Goal: Submit feedback/report problem: Leave review/rating

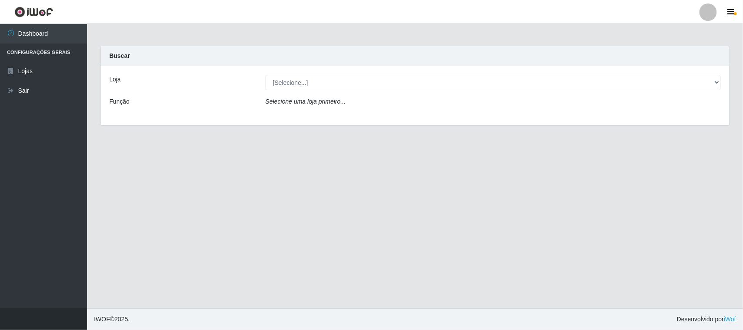
select select "515"
click at [265, 75] on select "[Selecione...] Hiper Queiroz - [GEOGRAPHIC_DATA]" at bounding box center [492, 82] width 455 height 15
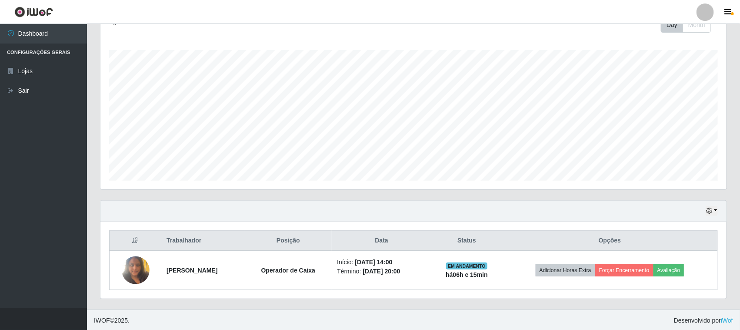
scroll to position [133, 0]
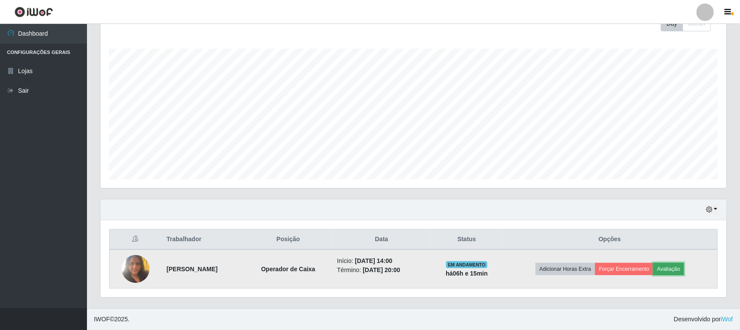
click at [675, 268] on button "Avaliação" at bounding box center [669, 269] width 31 height 12
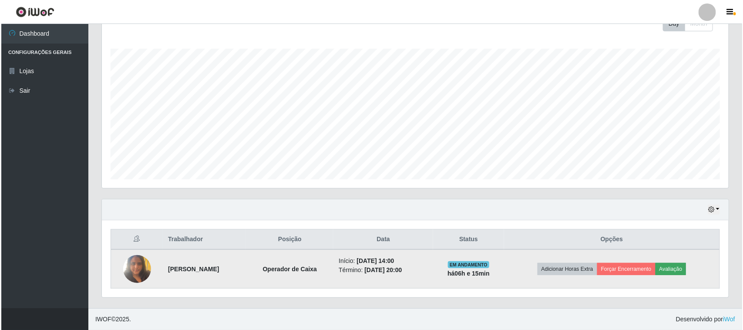
scroll to position [181, 620]
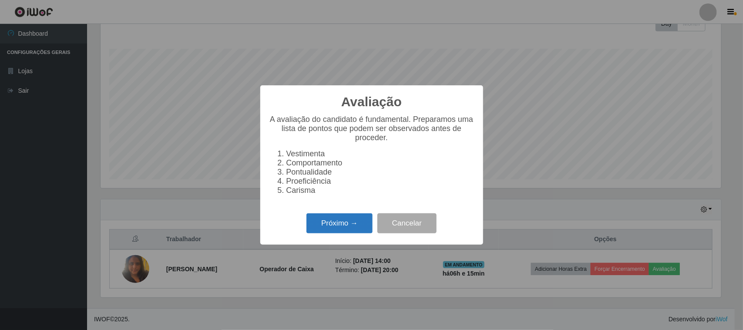
click at [339, 229] on button "Próximo →" at bounding box center [339, 223] width 66 height 20
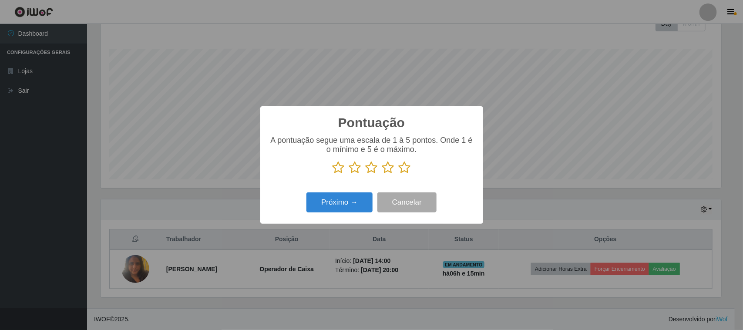
click at [405, 172] on icon at bounding box center [404, 167] width 12 height 13
click at [398, 174] on input "radio" at bounding box center [398, 174] width 0 height 0
click at [310, 211] on button "Próximo →" at bounding box center [339, 202] width 66 height 20
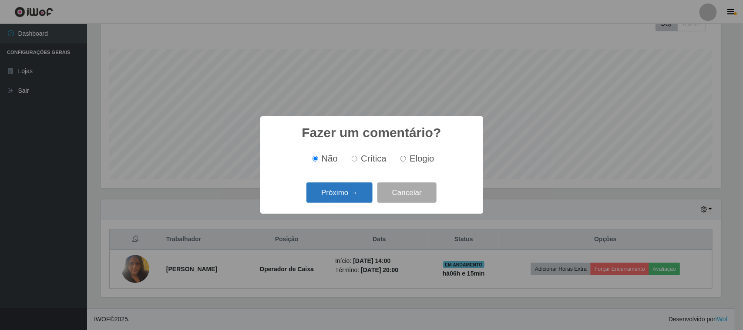
click at [360, 191] on button "Próximo →" at bounding box center [339, 192] width 66 height 20
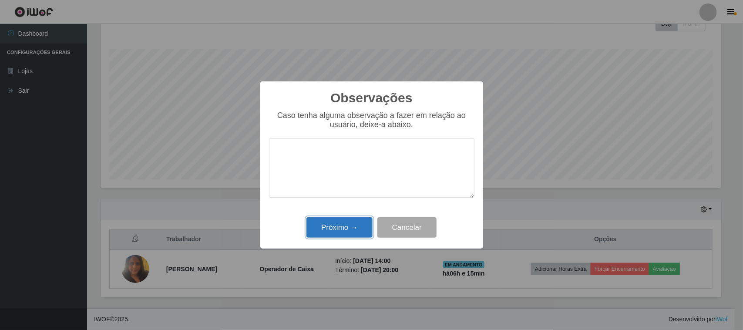
click at [353, 232] on button "Próximo →" at bounding box center [339, 227] width 66 height 20
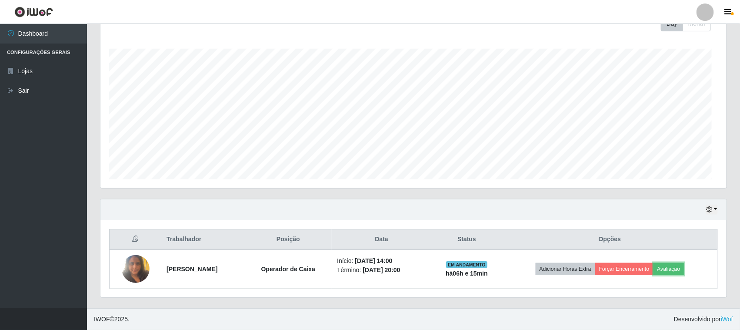
scroll to position [181, 626]
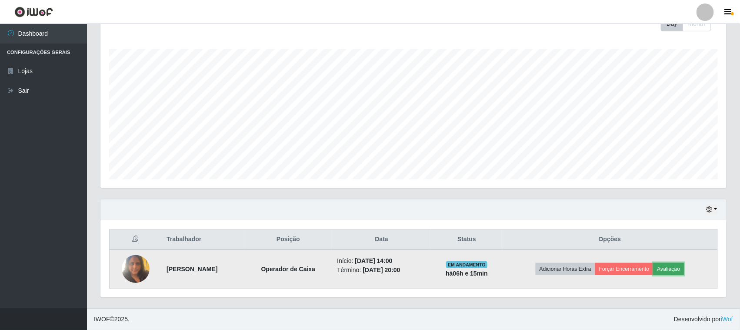
click at [673, 268] on button "Avaliação" at bounding box center [669, 269] width 31 height 12
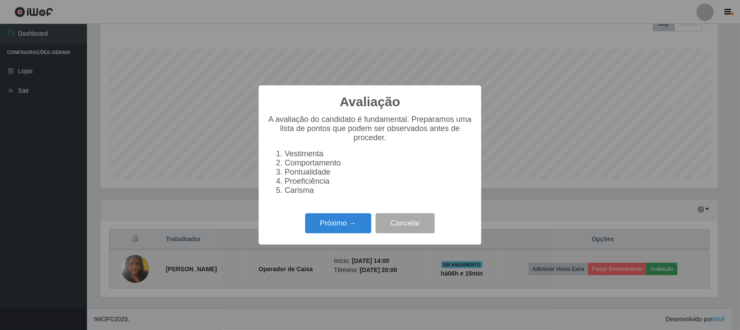
scroll to position [181, 620]
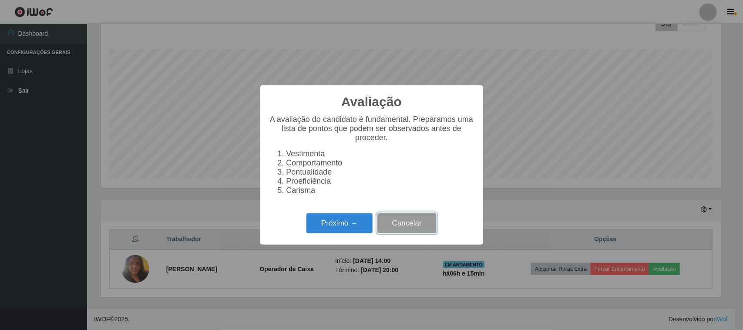
click at [402, 231] on button "Cancelar" at bounding box center [406, 223] width 59 height 20
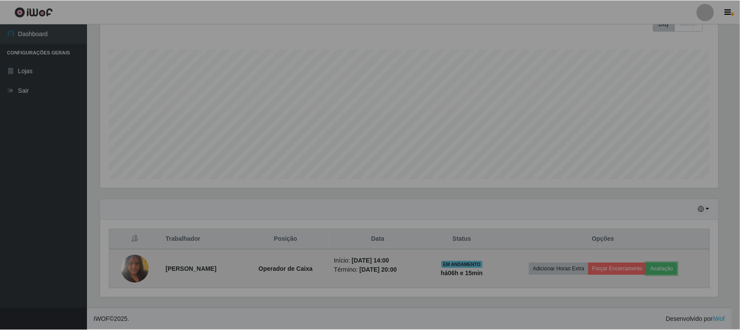
scroll to position [181, 626]
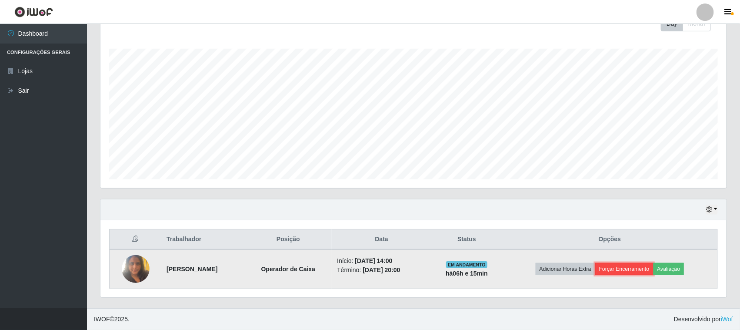
click at [616, 271] on button "Forçar Encerramento" at bounding box center [625, 269] width 58 height 12
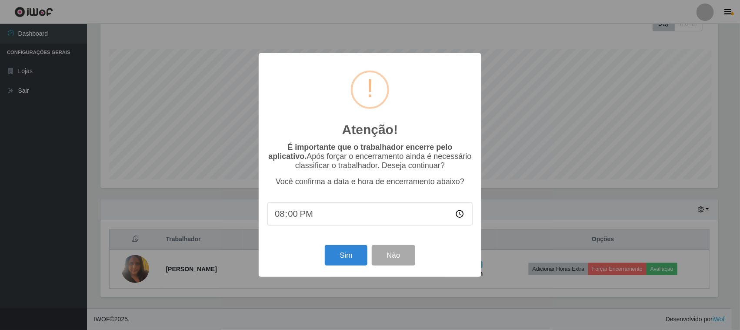
scroll to position [181, 620]
click at [345, 259] on button "Sim" at bounding box center [347, 255] width 42 height 20
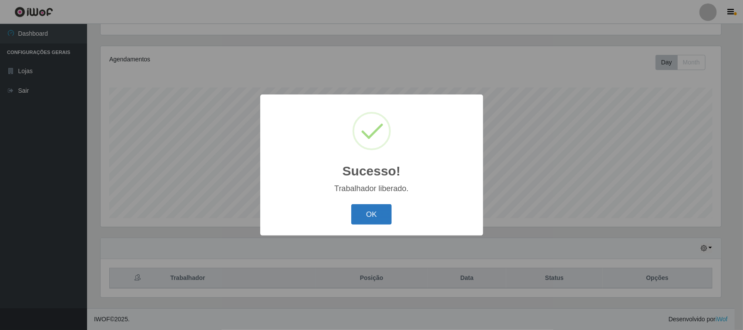
click at [370, 218] on button "OK" at bounding box center [371, 214] width 40 height 20
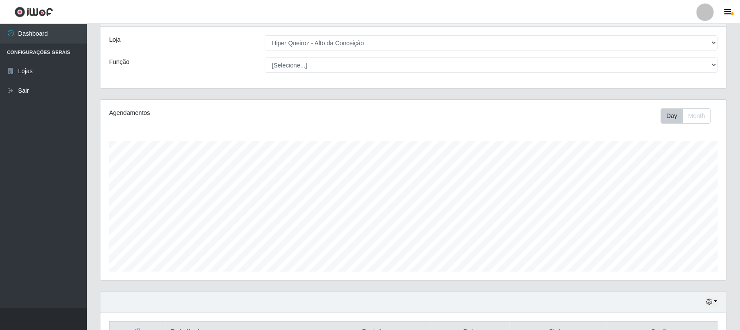
scroll to position [0, 0]
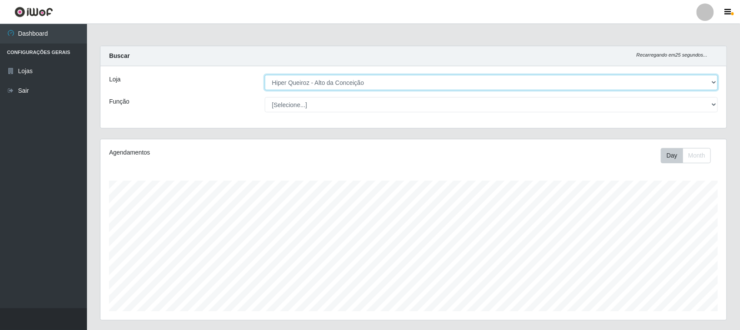
click at [684, 83] on select "[Selecione...] Hiper Queiroz - [GEOGRAPHIC_DATA]" at bounding box center [492, 82] width 454 height 15
click at [265, 75] on select "[Selecione...] Hiper Queiroz - [GEOGRAPHIC_DATA]" at bounding box center [492, 82] width 454 height 15
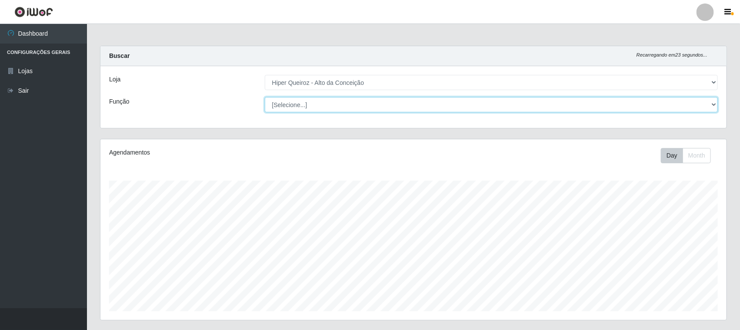
click at [377, 109] on select "[Selecione...] ASG ASG + ASG ++ Embalador Embalador + Embalador ++ Operador de …" at bounding box center [492, 104] width 454 height 15
click at [265, 97] on select "[Selecione...] ASG ASG + ASG ++ Embalador Embalador + Embalador ++ Operador de …" at bounding box center [492, 104] width 454 height 15
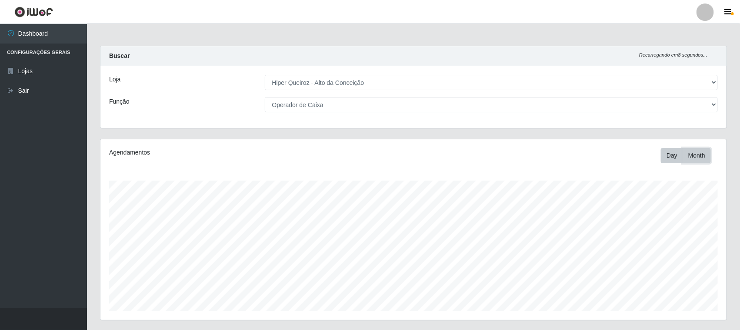
click at [705, 153] on button "Month" at bounding box center [697, 155] width 28 height 15
click at [666, 154] on button "Day" at bounding box center [672, 155] width 22 height 15
click at [647, 120] on div "Loja [Selecione...] Hiper Queiroz - Alto da Conceição Função [Selecione...] ASG…" at bounding box center [413, 97] width 626 height 62
click at [586, 121] on div "Loja [Selecione...] Hiper Queiroz - Alto da Conceição Função [Selecione...] ASG…" at bounding box center [413, 97] width 626 height 62
click at [548, 120] on div "Loja [Selecione...] Hiper Queiroz - Alto da Conceição Função [Selecione...] ASG…" at bounding box center [413, 97] width 626 height 62
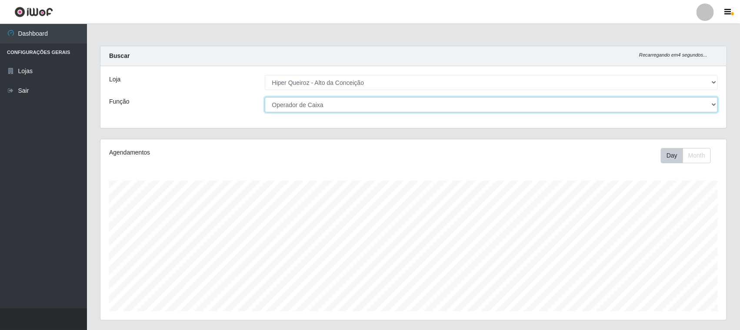
click at [543, 103] on select "[Selecione...] ASG ASG + ASG ++ Embalador Embalador + Embalador ++ Operador de …" at bounding box center [492, 104] width 454 height 15
select select "[Selecione...]"
click at [265, 97] on select "[Selecione...] ASG ASG + ASG ++ Embalador Embalador + Embalador ++ Operador de …" at bounding box center [492, 104] width 454 height 15
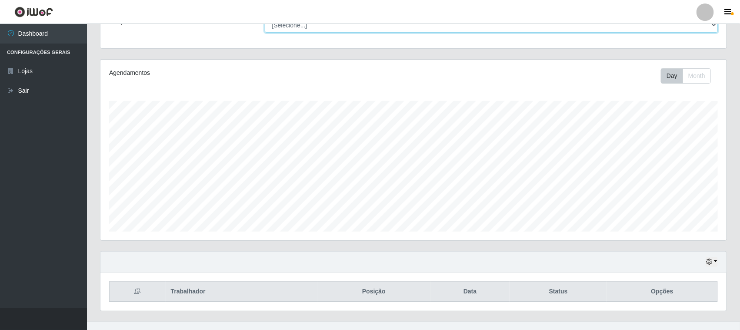
scroll to position [94, 0]
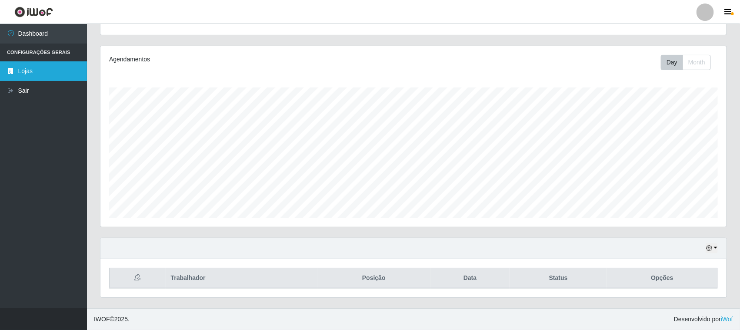
click at [63, 80] on link "Lojas" at bounding box center [43, 71] width 87 height 20
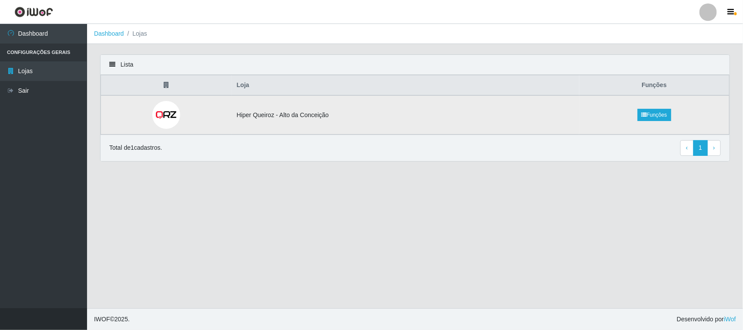
click at [356, 113] on td "Hiper Queiroz - Alto da Conceição" at bounding box center [405, 114] width 348 height 39
click at [465, 112] on td "Hiper Queiroz - Alto da Conceição" at bounding box center [405, 114] width 348 height 39
click at [254, 94] on th "Loja" at bounding box center [405, 85] width 348 height 20
click at [254, 100] on td "Hiper Queiroz - Alto da Conceição" at bounding box center [405, 114] width 348 height 39
click at [208, 103] on td at bounding box center [166, 114] width 131 height 39
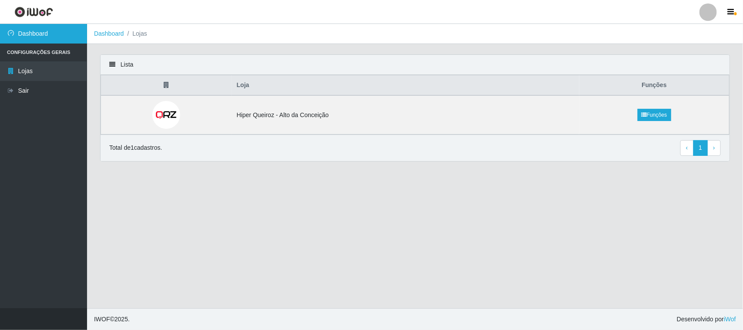
click at [22, 35] on link "Dashboard" at bounding box center [43, 34] width 87 height 20
